Goal: Task Accomplishment & Management: Use online tool/utility

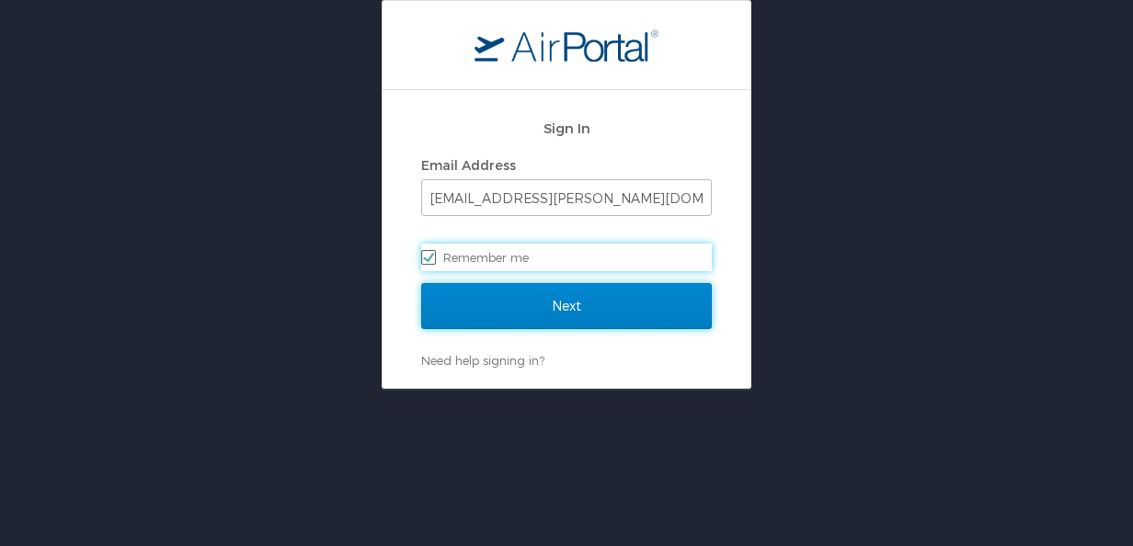
click at [572, 309] on input "Next" at bounding box center [566, 306] width 291 height 46
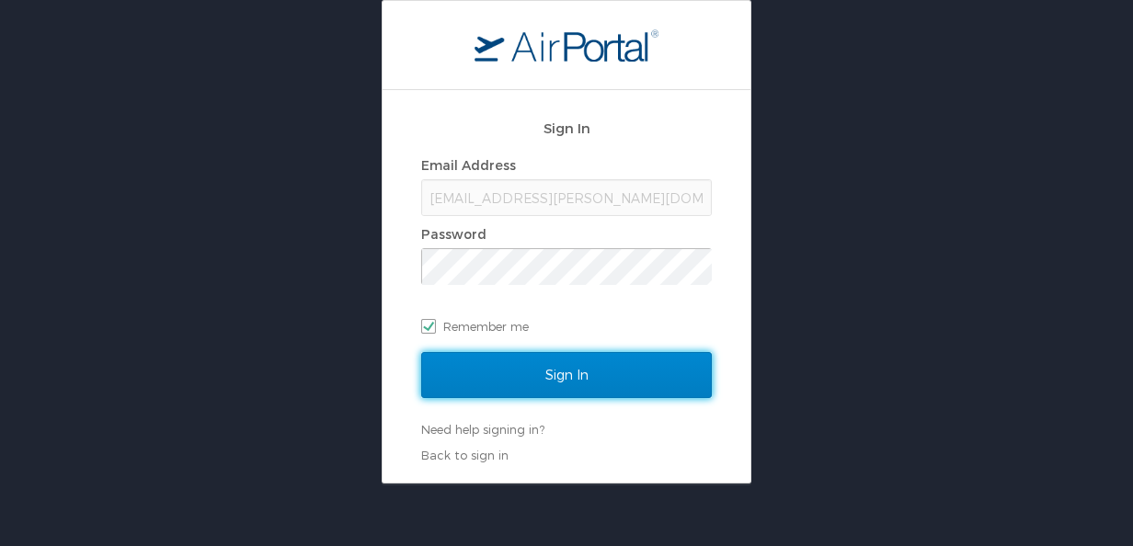
click at [563, 366] on input "Sign In" at bounding box center [566, 375] width 291 height 46
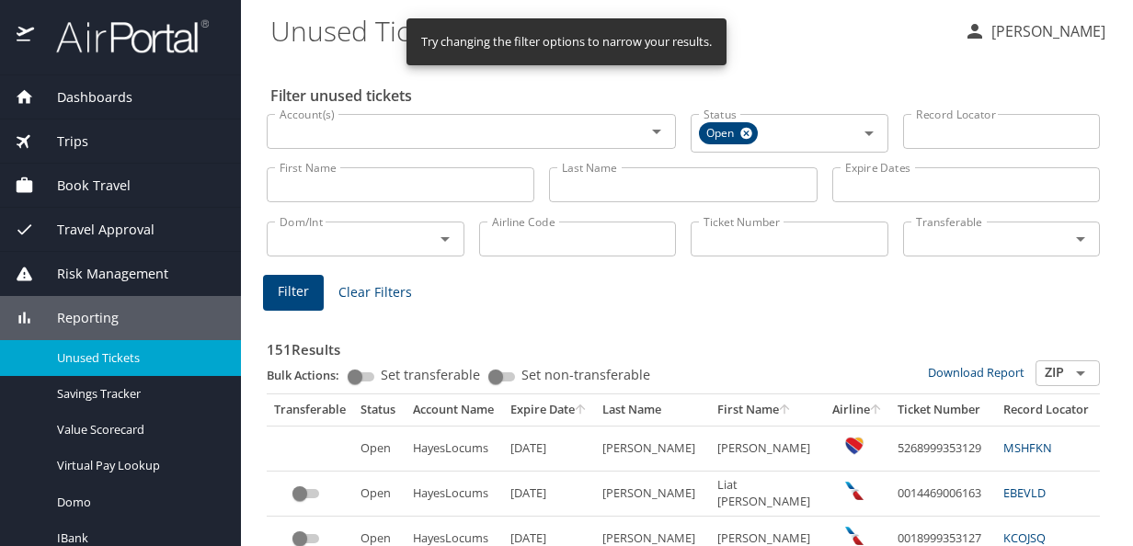
click at [100, 132] on div "Trips" at bounding box center [121, 142] width 212 height 20
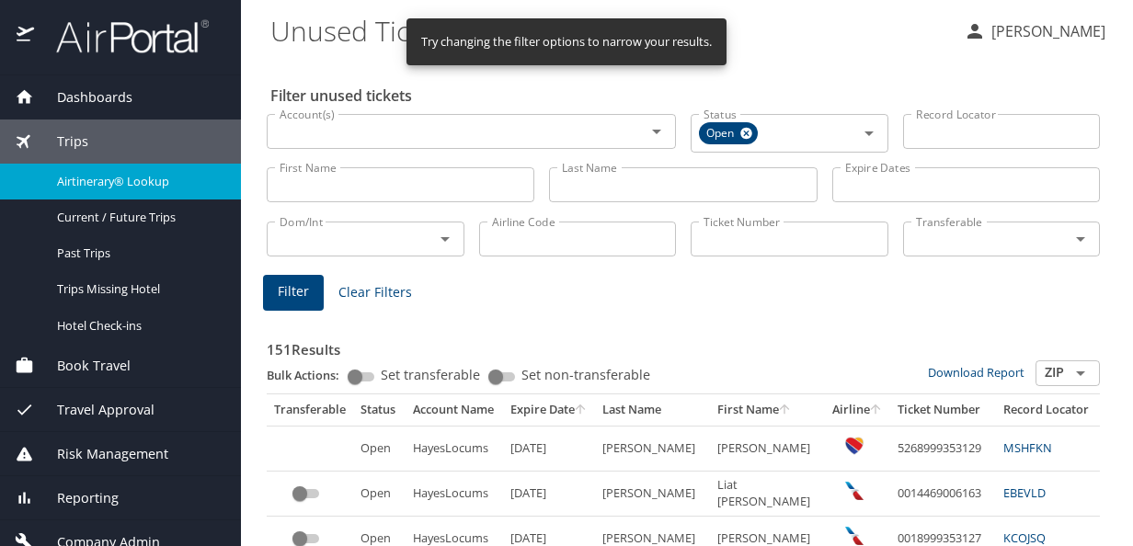
click at [96, 194] on link "Airtinerary® Lookup" at bounding box center [120, 182] width 241 height 36
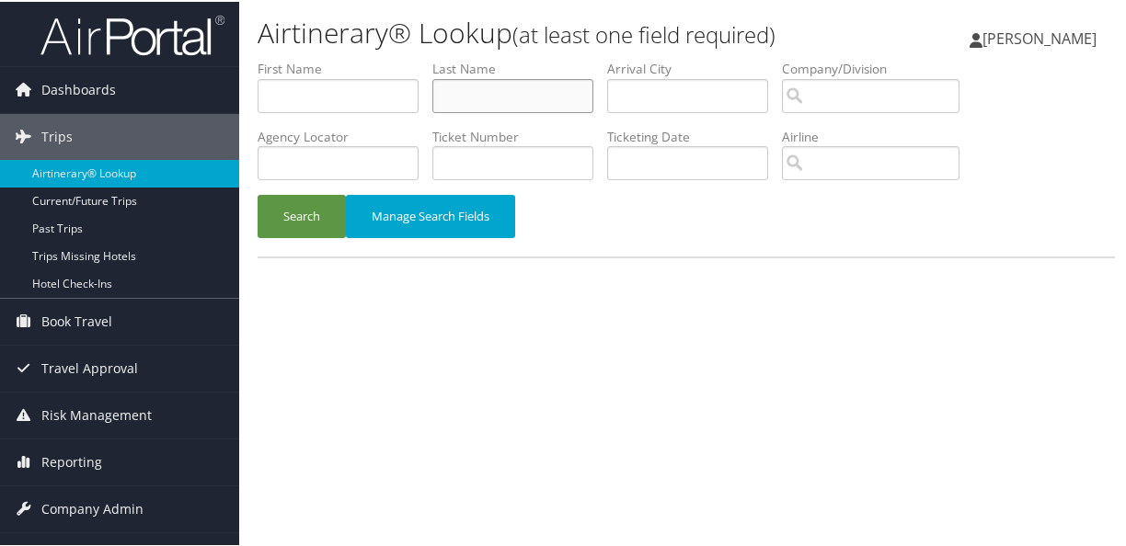
click at [454, 90] on input "text" at bounding box center [512, 94] width 161 height 34
type input "[PERSON_NAME]"
click at [258, 193] on button "Search" at bounding box center [302, 214] width 88 height 43
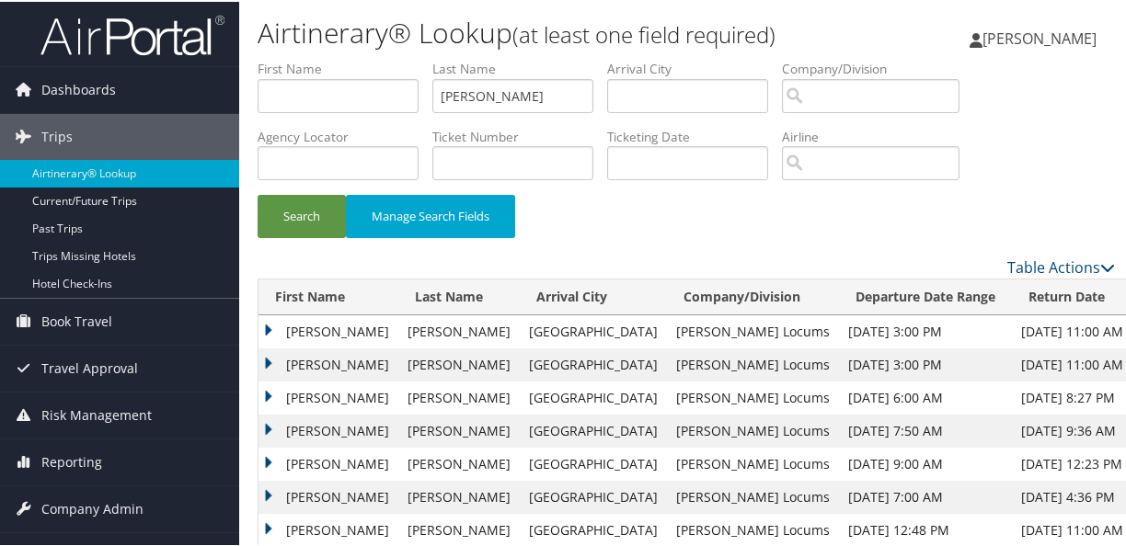
click at [270, 425] on td "Michael" at bounding box center [328, 429] width 140 height 33
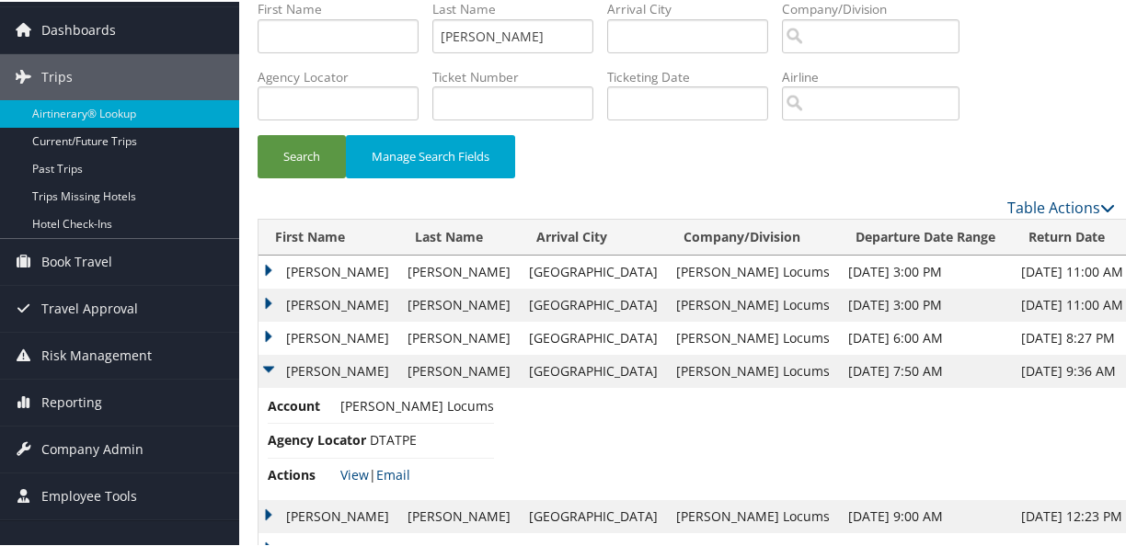
scroll to position [61, 0]
click at [347, 474] on link "View" at bounding box center [354, 472] width 29 height 17
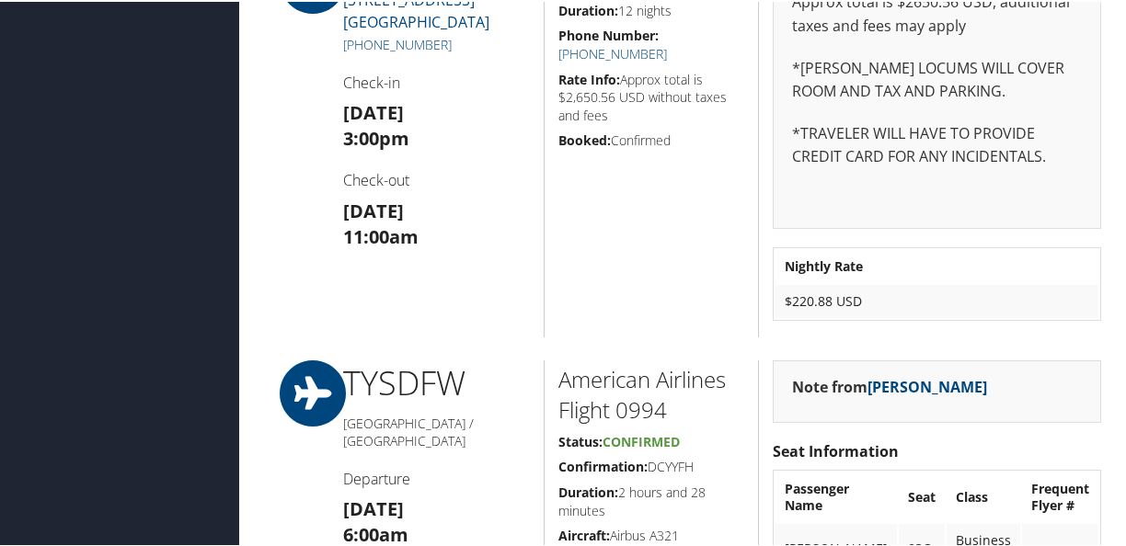
scroll to position [2005, 0]
